Goal: Find specific page/section: Find specific page/section

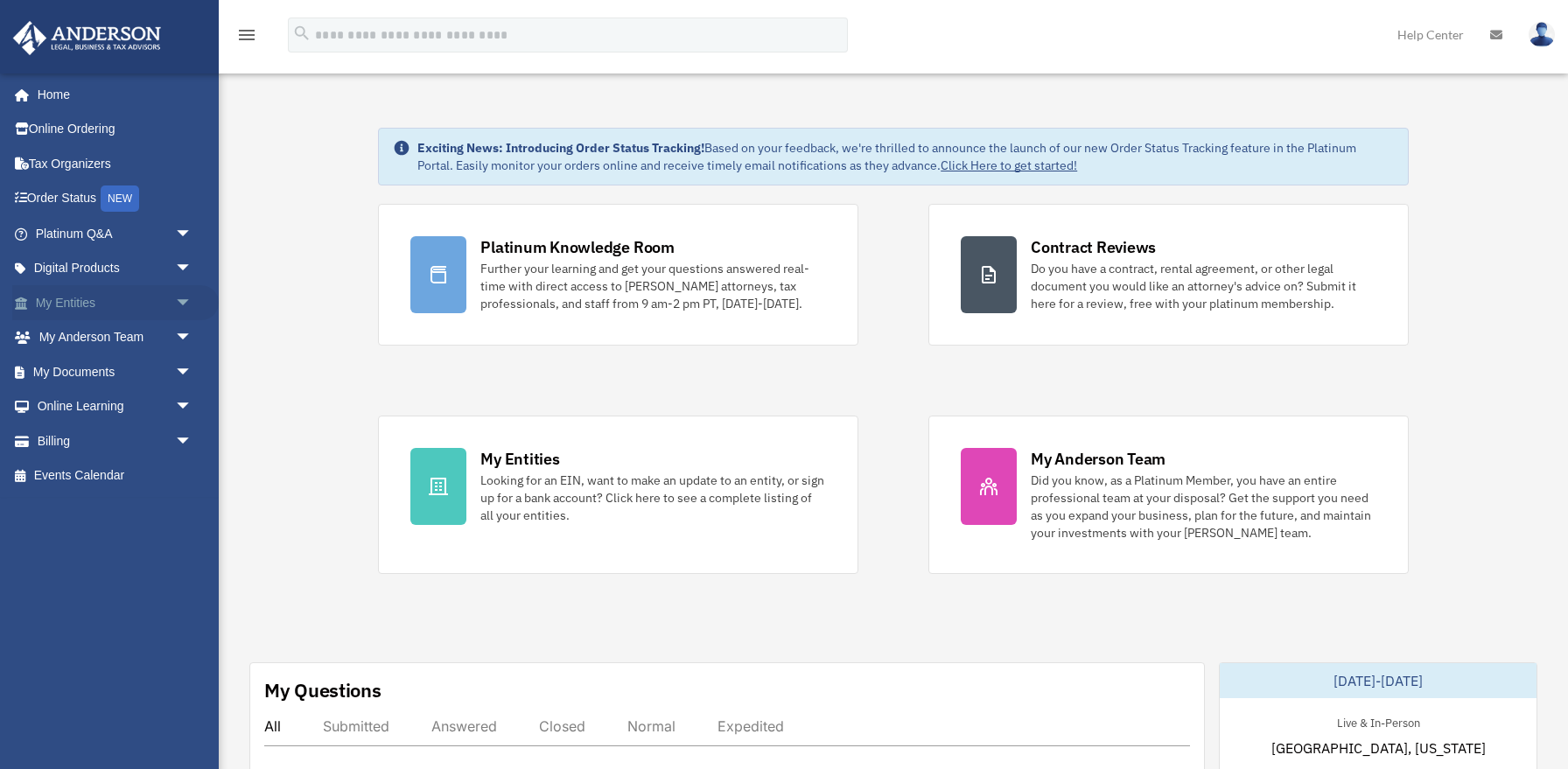
click at [178, 303] on span "arrow_drop_down" at bounding box center [192, 303] width 35 height 36
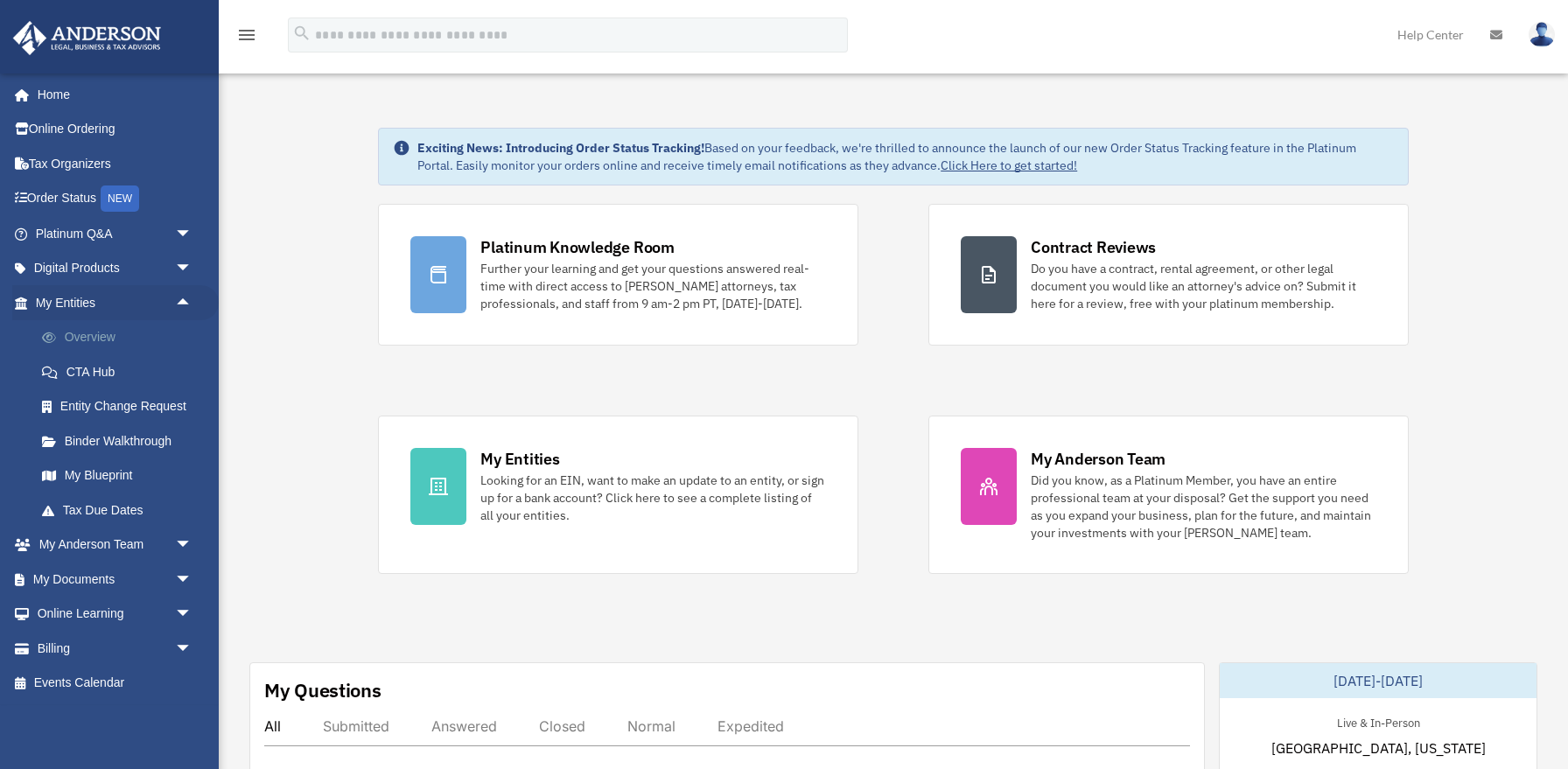
click at [108, 343] on link "Overview" at bounding box center [122, 338] width 194 height 35
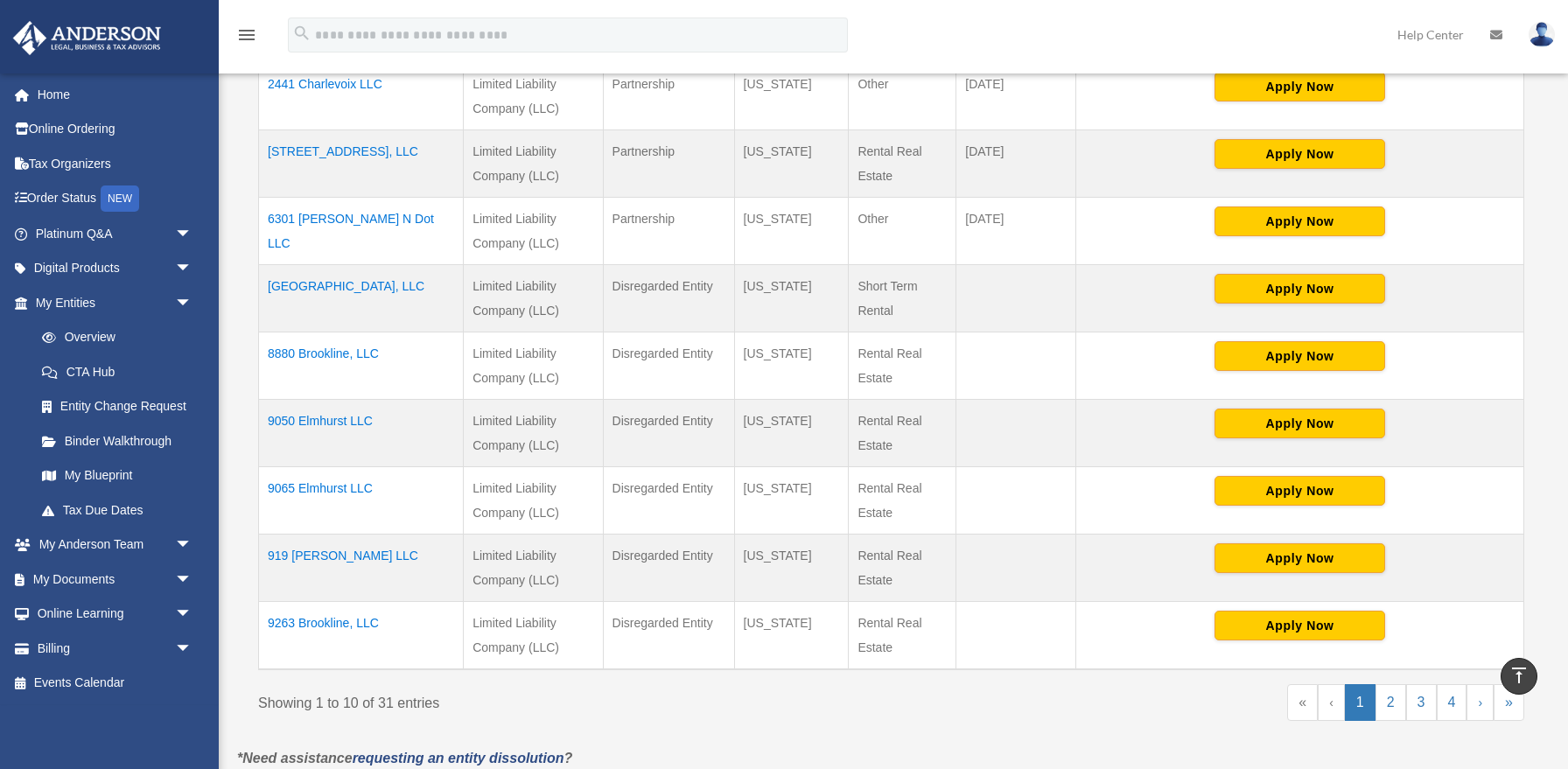
scroll to position [517, 0]
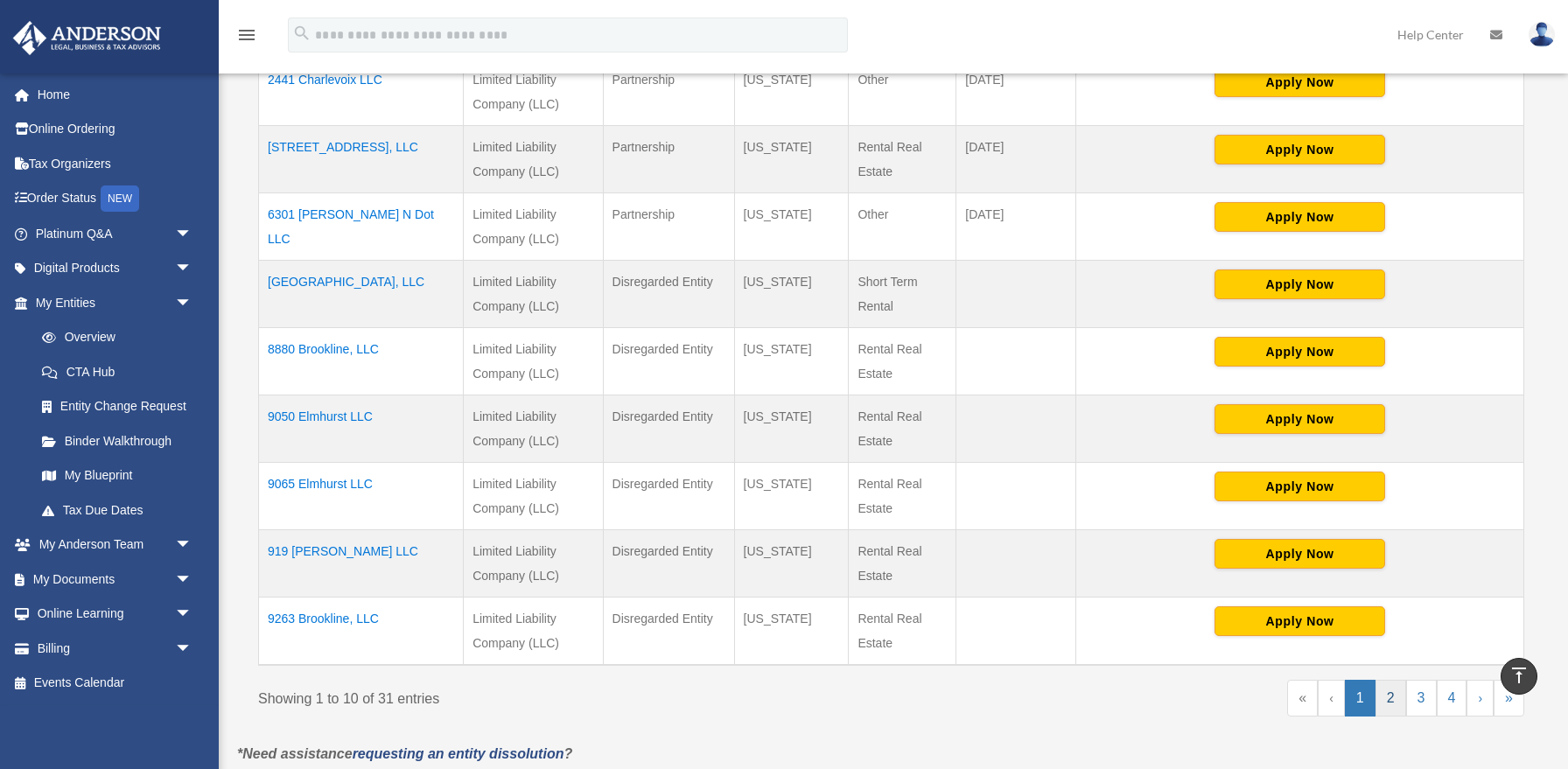
click at [1388, 694] on link "2" at bounding box center [1391, 699] width 30 height 37
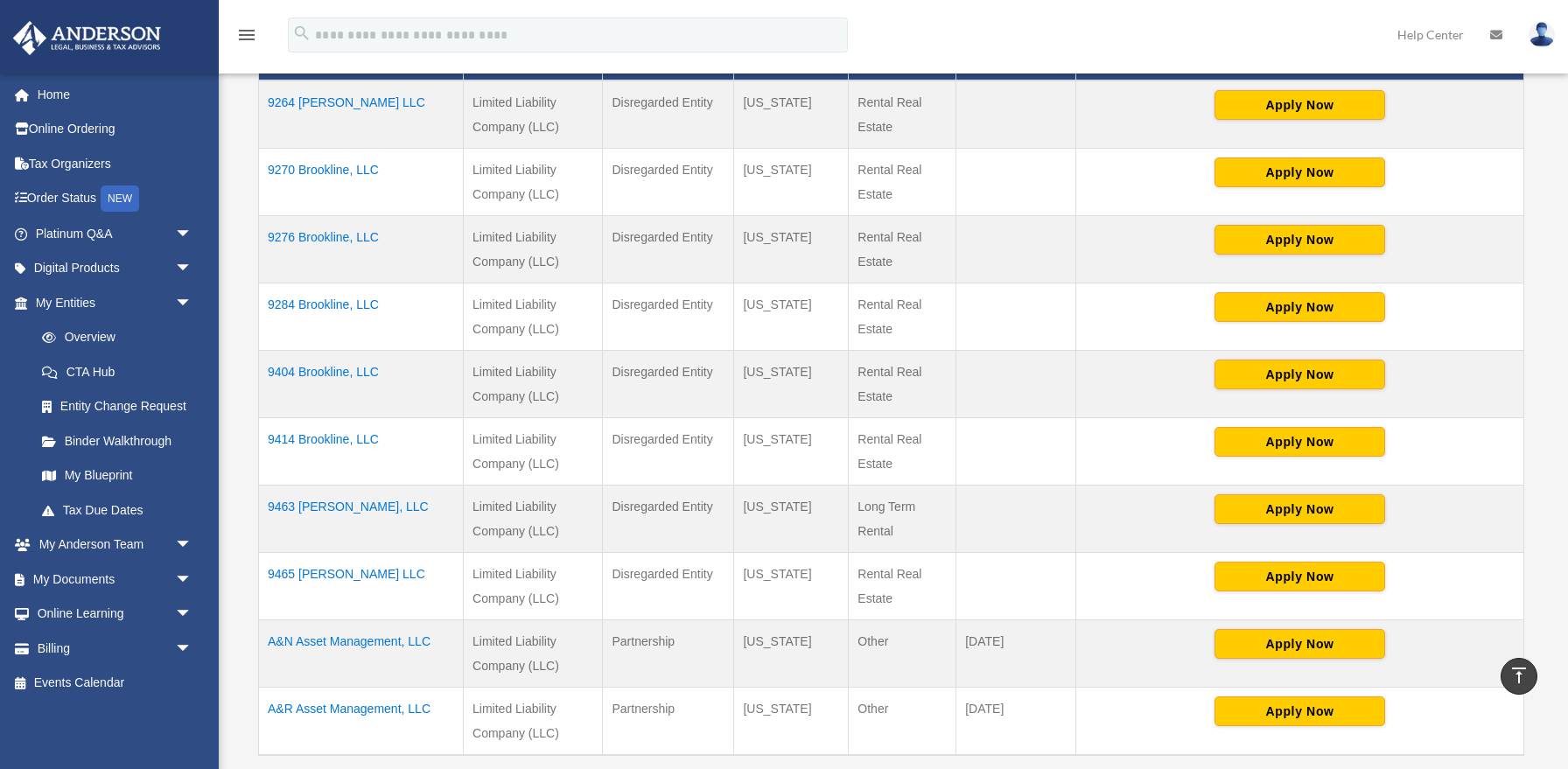
scroll to position [398, 0]
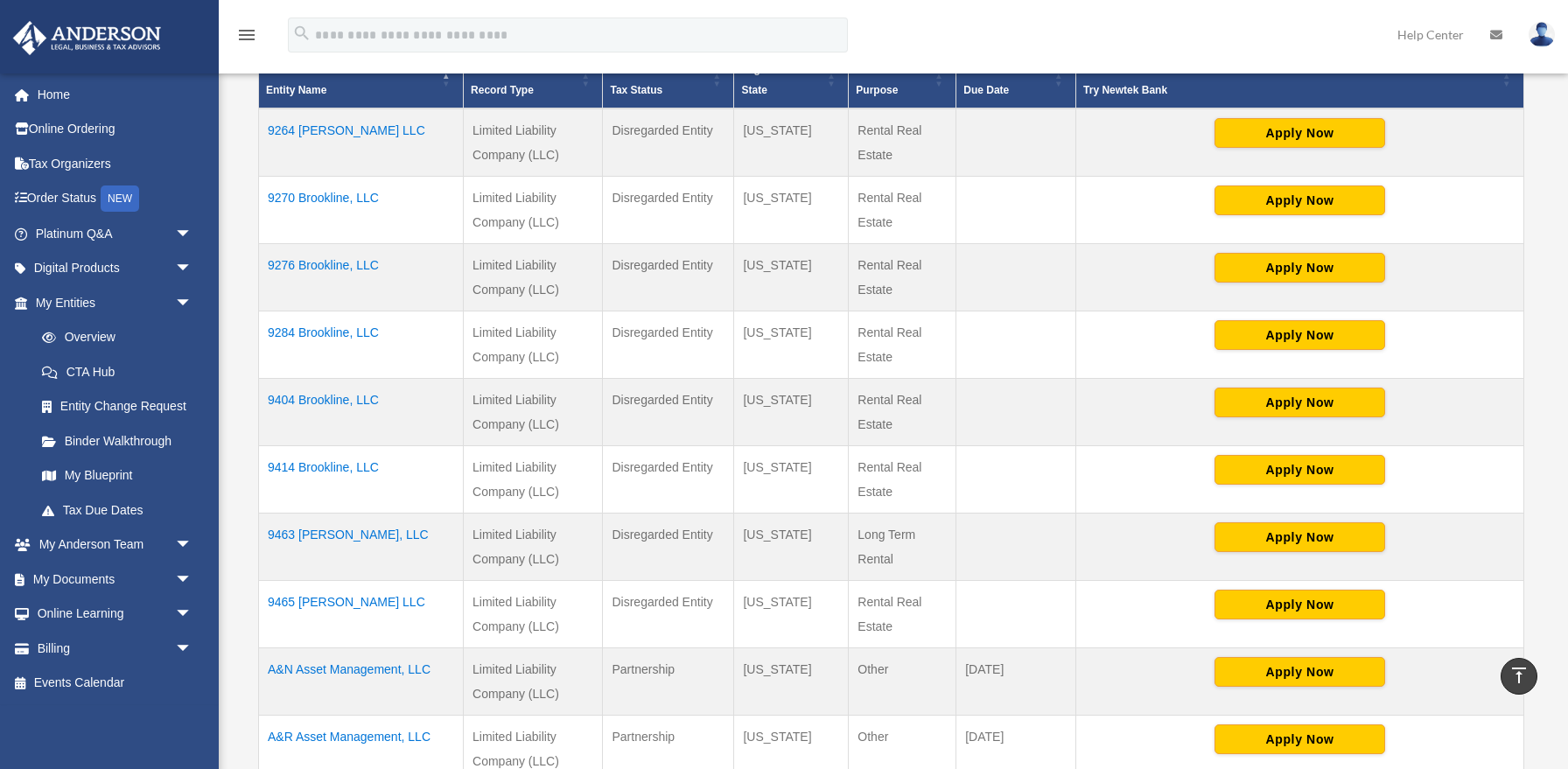
click at [307, 531] on td "9463 Corinne, LLC" at bounding box center [361, 546] width 205 height 67
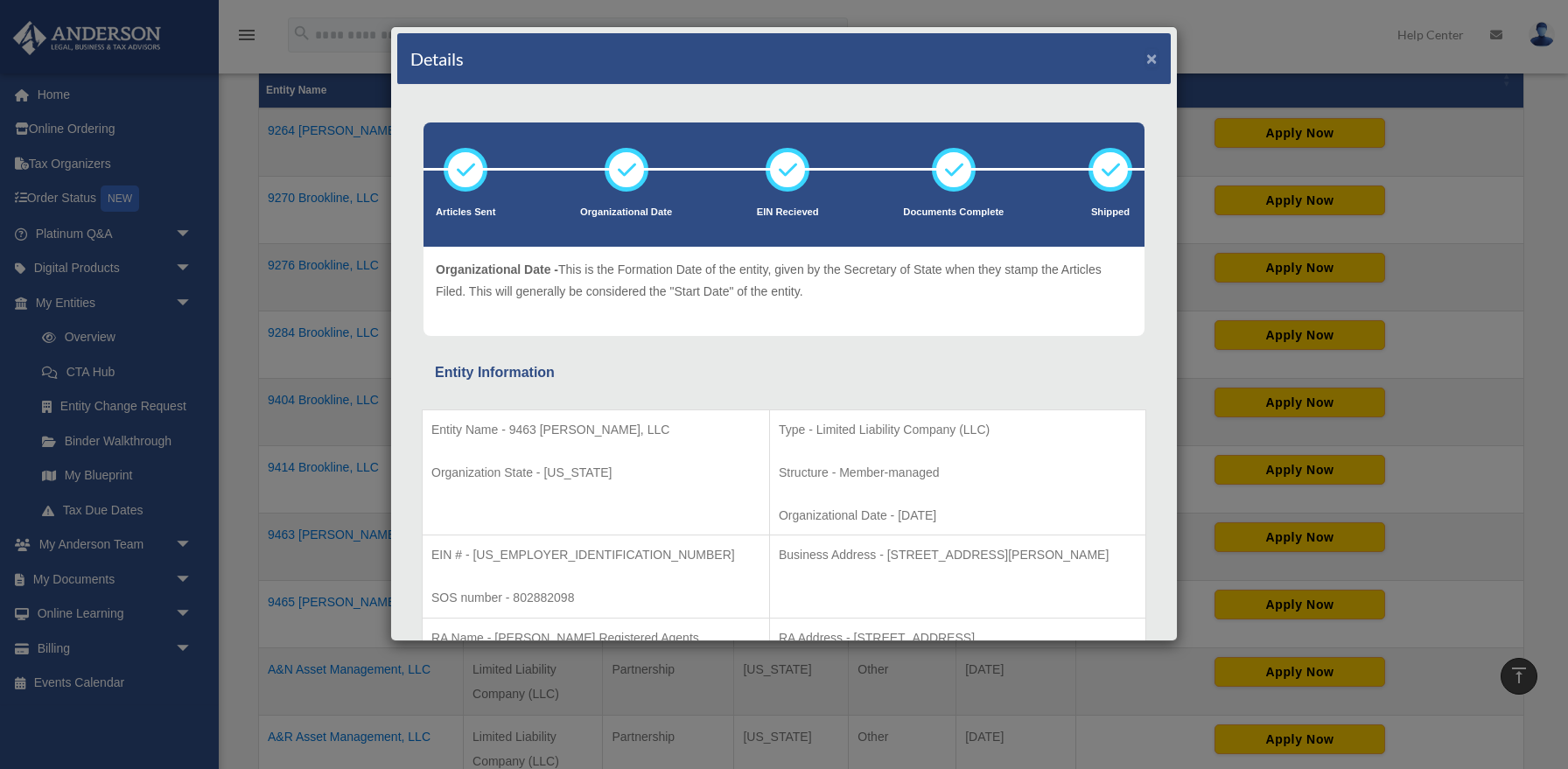
click at [1150, 59] on button "×" at bounding box center [1152, 58] width 11 height 18
